Goal: Task Accomplishment & Management: Manage account settings

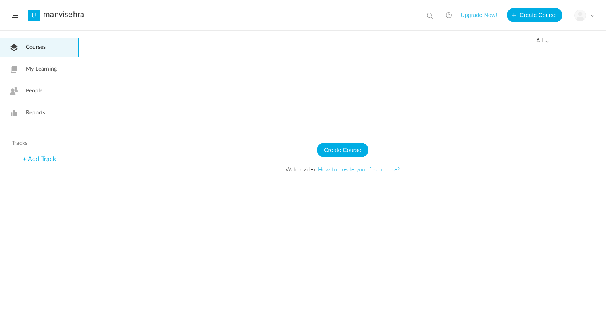
click at [588, 17] on div "My Profile University Settings Current Plan Logout" at bounding box center [584, 16] width 20 height 12
click at [542, 74] on link "Logout" at bounding box center [556, 79] width 75 height 15
click at [586, 17] on div "My Profile University Settings Current Plan Logout" at bounding box center [584, 16] width 20 height 12
click at [481, 94] on div at bounding box center [342, 190] width 527 height 281
click at [585, 17] on img at bounding box center [580, 15] width 11 height 11
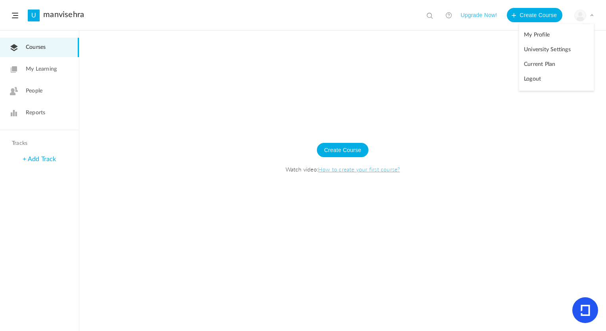
click at [561, 82] on link "Logout" at bounding box center [556, 79] width 75 height 15
